Goal: Task Accomplishment & Management: Complete application form

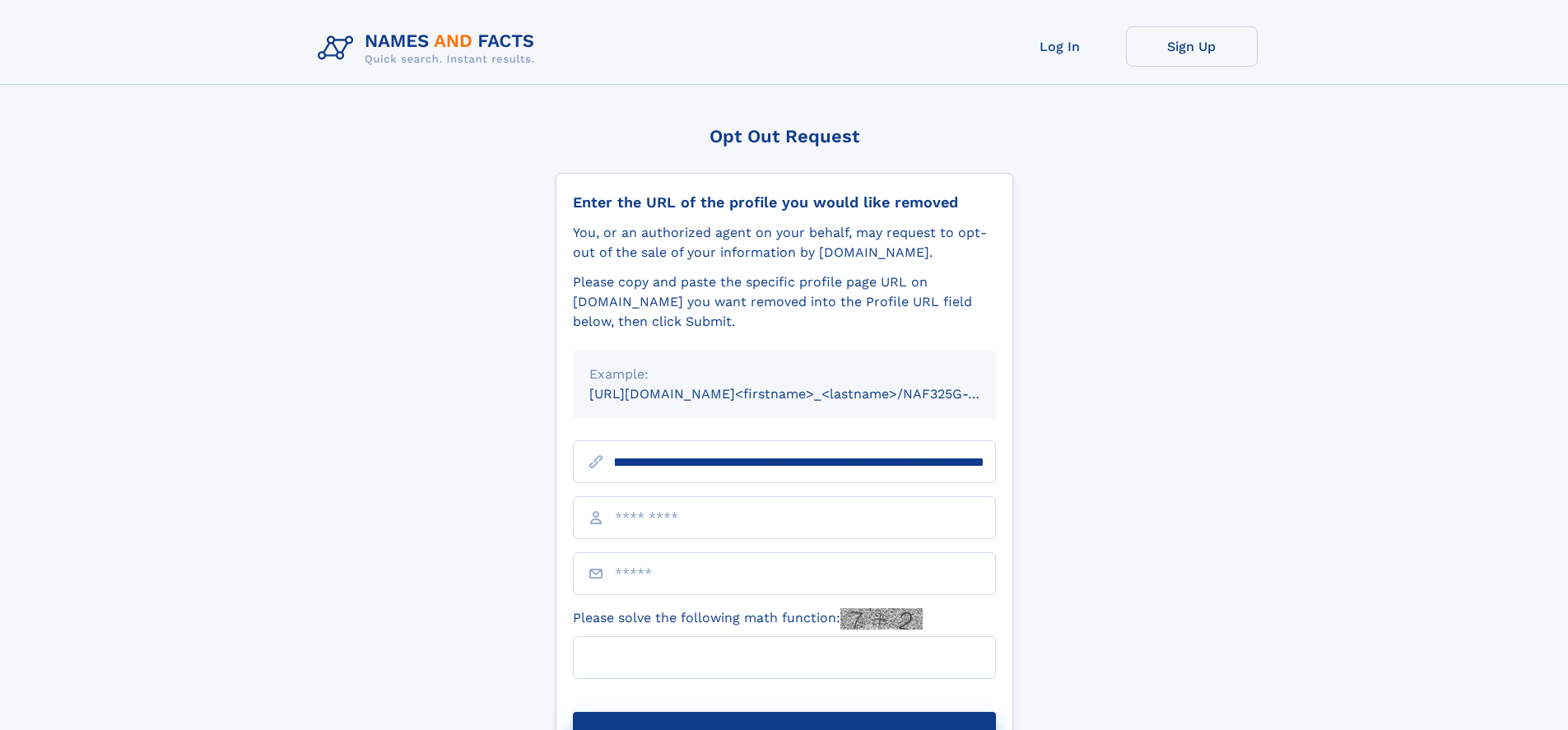
scroll to position [0, 184]
type input "**********"
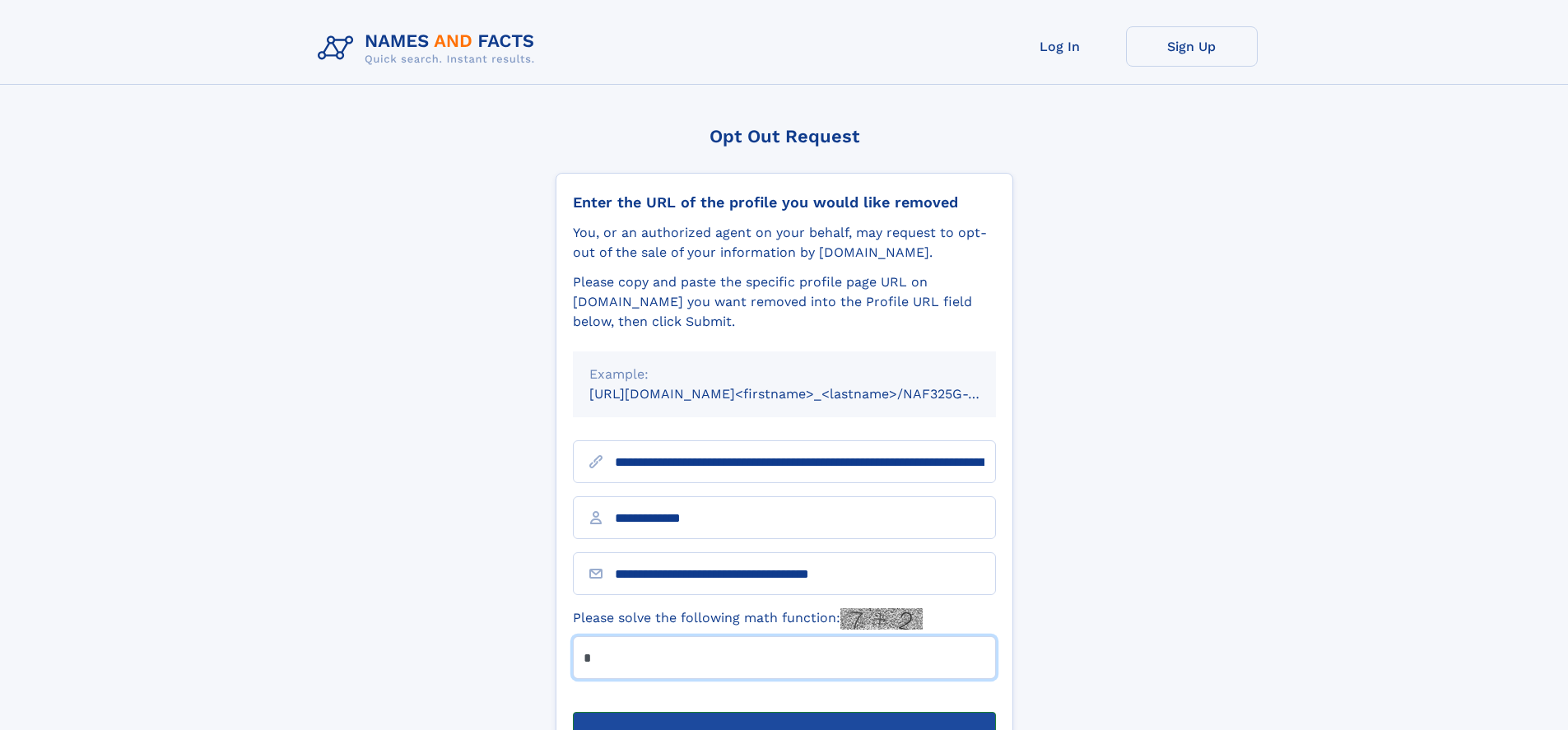
type input "*"
click at [784, 711] on button "Submit Opt Out Request" at bounding box center [784, 738] width 423 height 52
